Goal: Task Accomplishment & Management: Use online tool/utility

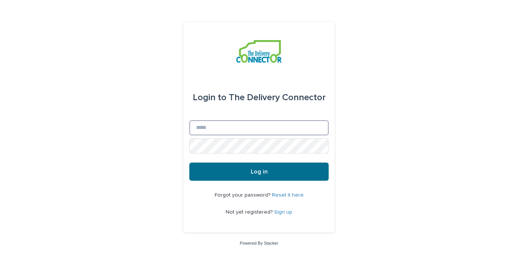
type input "**********"
click at [252, 168] on button "Log in" at bounding box center [258, 172] width 139 height 18
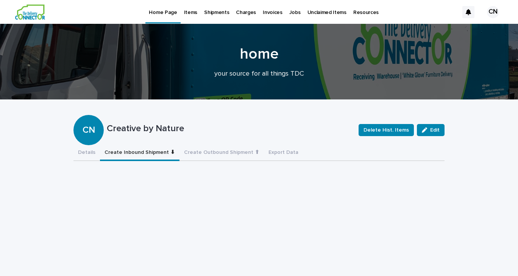
click at [157, 149] on button "Create Inbound Shipment ⬇" at bounding box center [139, 153] width 79 height 16
click at [185, 13] on p "Items" at bounding box center [190, 8] width 13 height 16
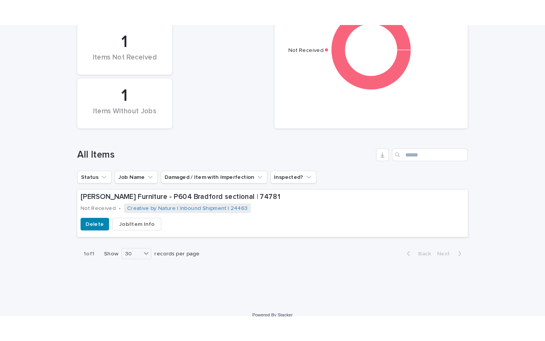
scroll to position [192, 0]
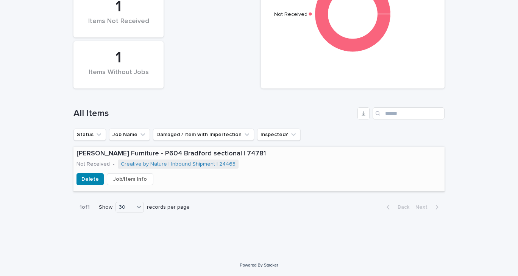
click at [122, 177] on span "Job/Item Info" at bounding box center [130, 180] width 34 height 8
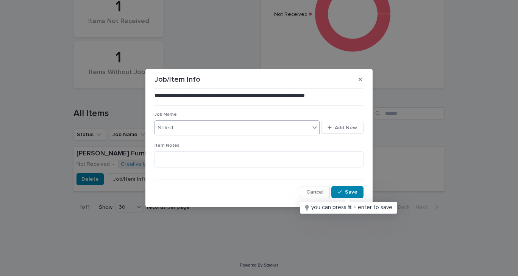
click at [207, 123] on div "Select..." at bounding box center [232, 128] width 155 height 12
click at [212, 128] on div "Select..." at bounding box center [232, 128] width 155 height 12
click at [350, 130] on span "Add New" at bounding box center [345, 127] width 22 height 5
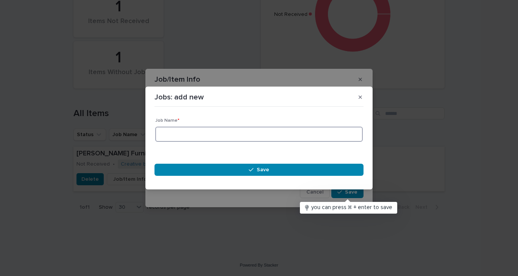
click at [305, 137] on input at bounding box center [258, 134] width 207 height 15
type input "**********"
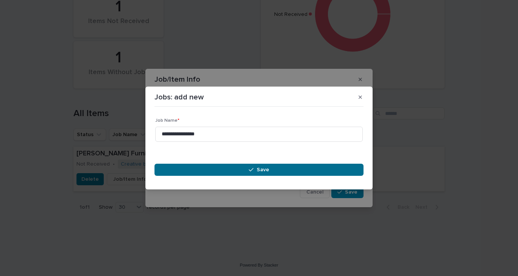
click at [296, 173] on button "Save" at bounding box center [258, 170] width 209 height 12
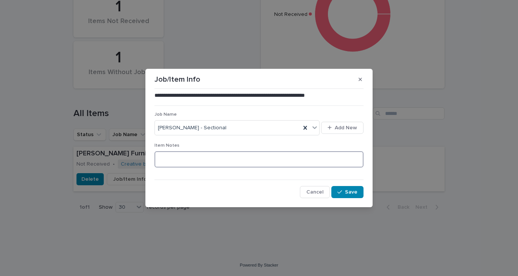
click at [205, 156] on textarea at bounding box center [258, 159] width 209 height 16
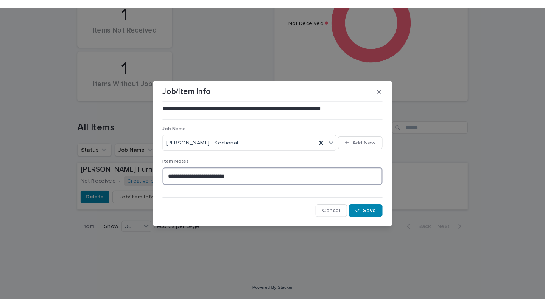
scroll to position [128, 0]
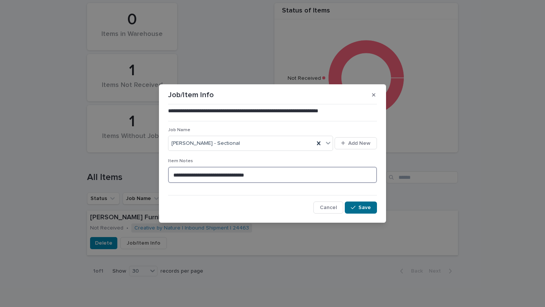
type textarea "**********"
click at [365, 207] on span "Save" at bounding box center [364, 207] width 12 height 5
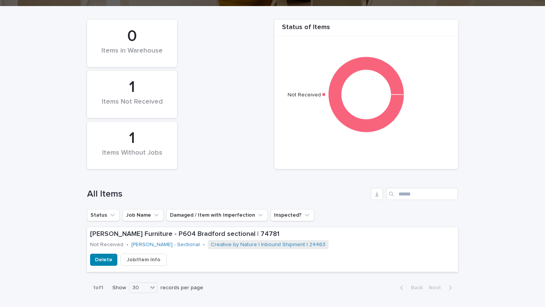
scroll to position [161, 0]
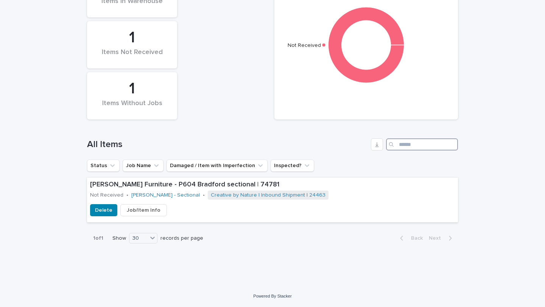
click at [431, 144] on input "Search" at bounding box center [422, 144] width 72 height 12
click at [477, 146] on div "Loading... Saving… Loading... Saving… Status of Items Not Received 0 Items in W…" at bounding box center [272, 121] width 545 height 329
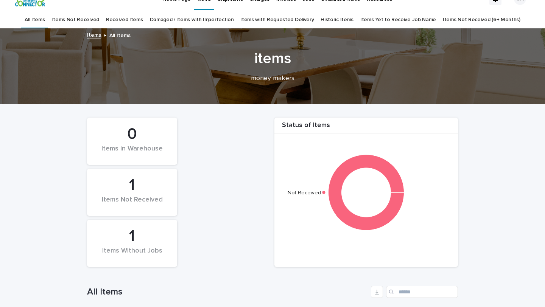
scroll to position [9, 0]
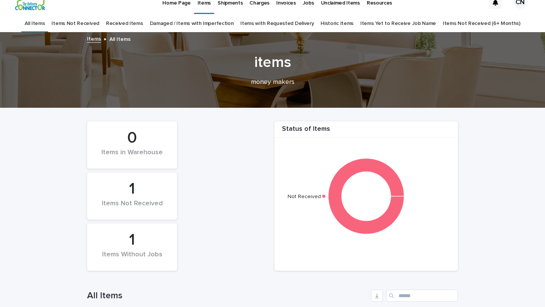
click at [294, 128] on div "Status of Items" at bounding box center [366, 131] width 184 height 12
drag, startPoint x: 294, startPoint y: 128, endPoint x: 317, endPoint y: 131, distance: 22.6
click at [317, 131] on div "Status of Items" at bounding box center [366, 131] width 184 height 12
click at [296, 127] on div "Status of Items" at bounding box center [366, 131] width 184 height 12
click at [319, 126] on div "Status of Items" at bounding box center [366, 131] width 184 height 12
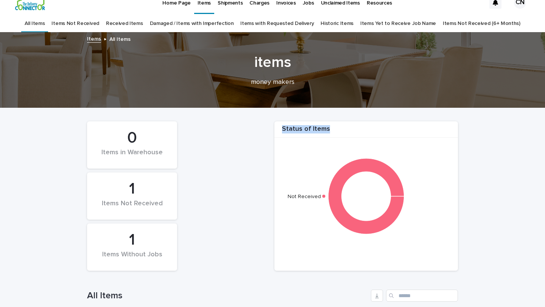
drag, startPoint x: 319, startPoint y: 126, endPoint x: 298, endPoint y: 130, distance: 21.5
click at [298, 130] on div "Status of Items" at bounding box center [366, 131] width 184 height 12
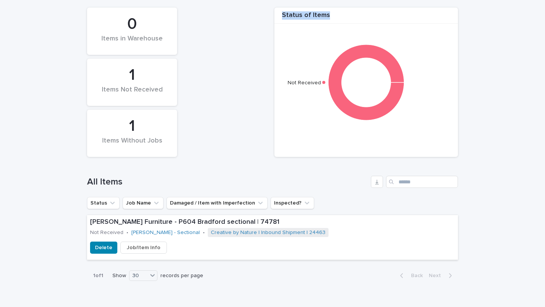
scroll to position [124, 0]
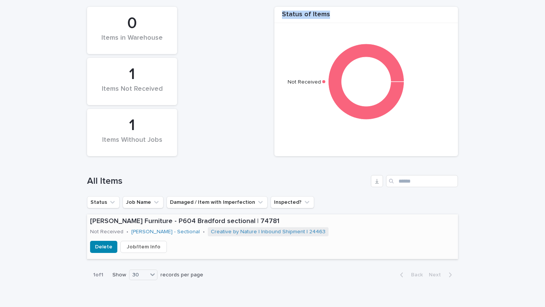
click at [146, 247] on span "Job/Item Info" at bounding box center [144, 247] width 34 height 8
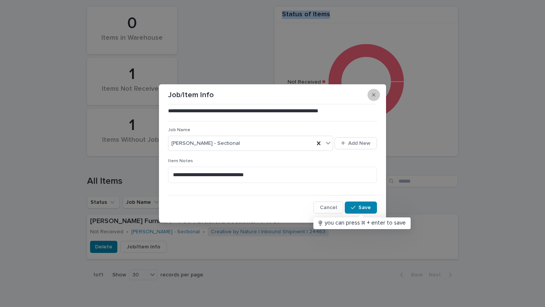
click at [374, 94] on icon "button" at bounding box center [373, 94] width 3 height 3
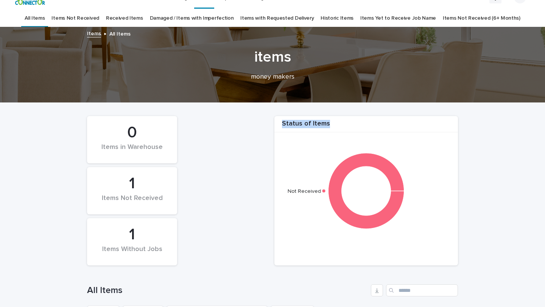
scroll to position [0, 0]
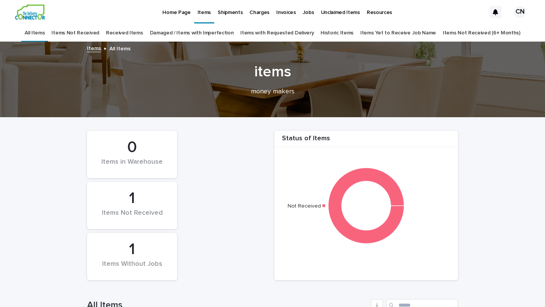
click at [134, 204] on div "1" at bounding box center [132, 198] width 64 height 19
click at [137, 33] on link "Received Items" at bounding box center [124, 33] width 37 height 18
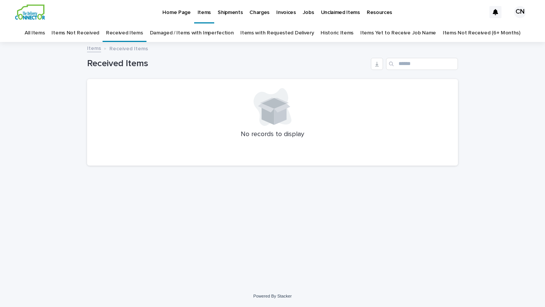
click at [91, 36] on link "Items Not Received" at bounding box center [74, 33] width 47 height 18
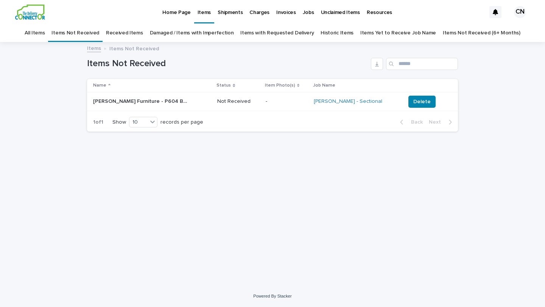
click at [239, 12] on div "Shipments" at bounding box center [230, 8] width 32 height 16
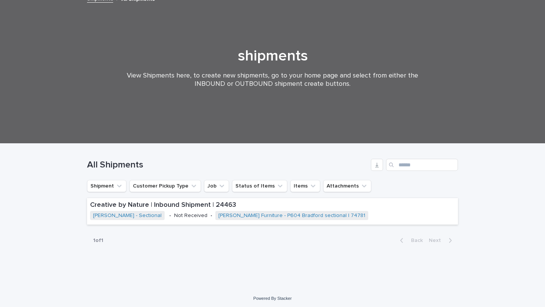
scroll to position [52, 0]
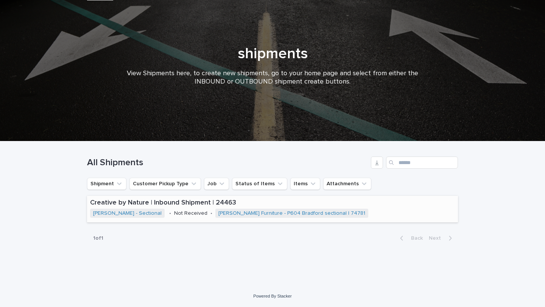
click at [166, 206] on p "Creative by Nature | Inbound Shipment | 24463" at bounding box center [272, 203] width 365 height 8
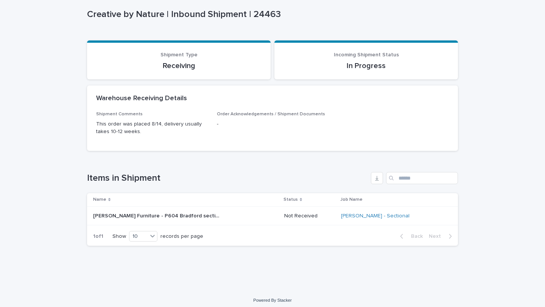
scroll to position [61, 0]
